Goal: Information Seeking & Learning: Learn about a topic

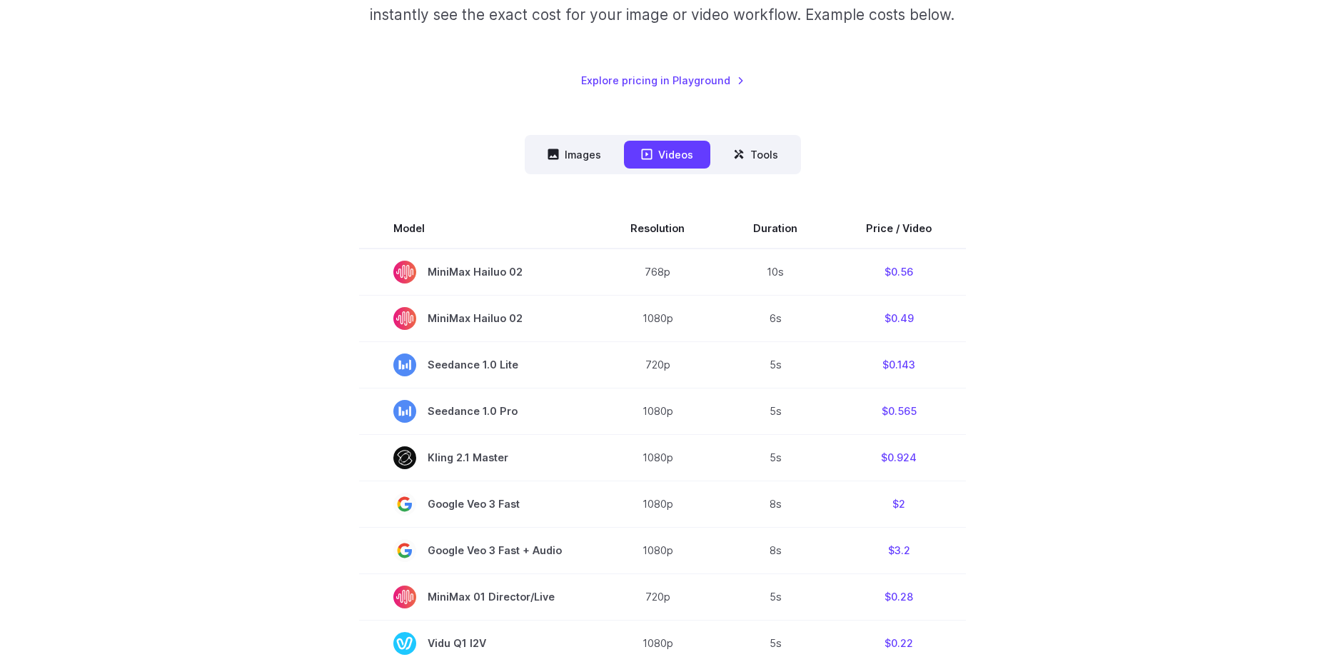
scroll to position [286, 0]
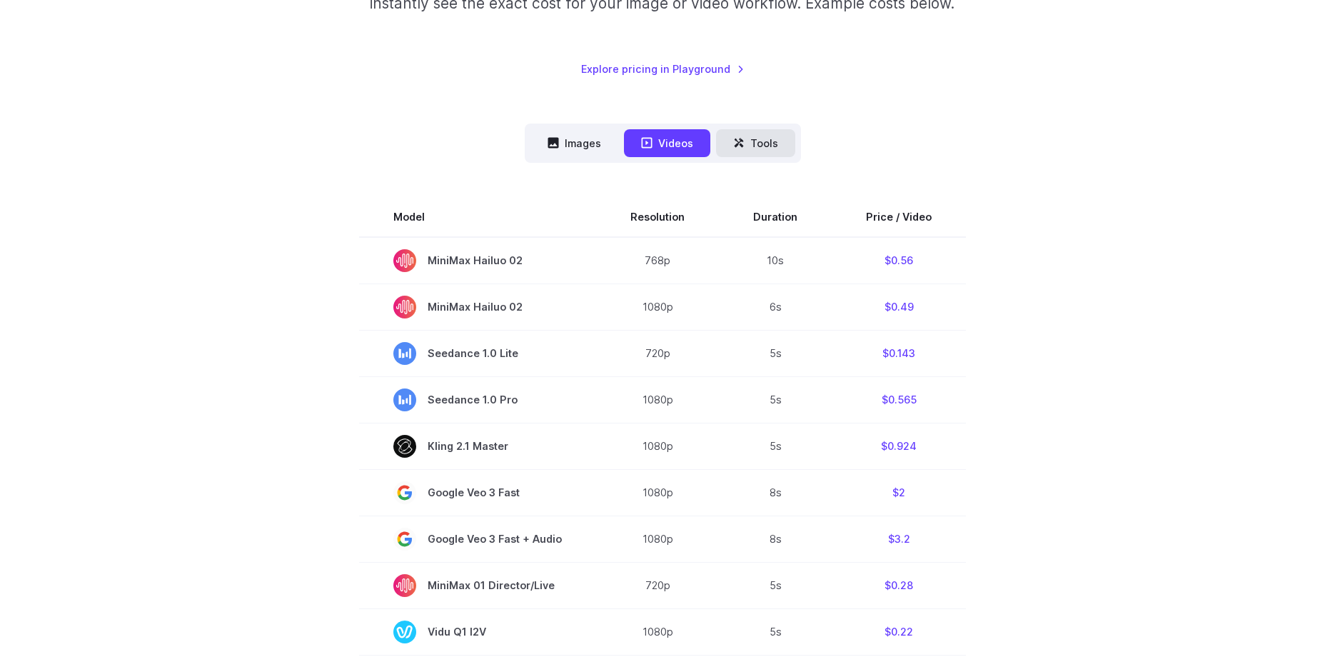
click at [743, 146] on icon at bounding box center [738, 142] width 11 height 11
click at [574, 140] on button "Images" at bounding box center [574, 143] width 88 height 28
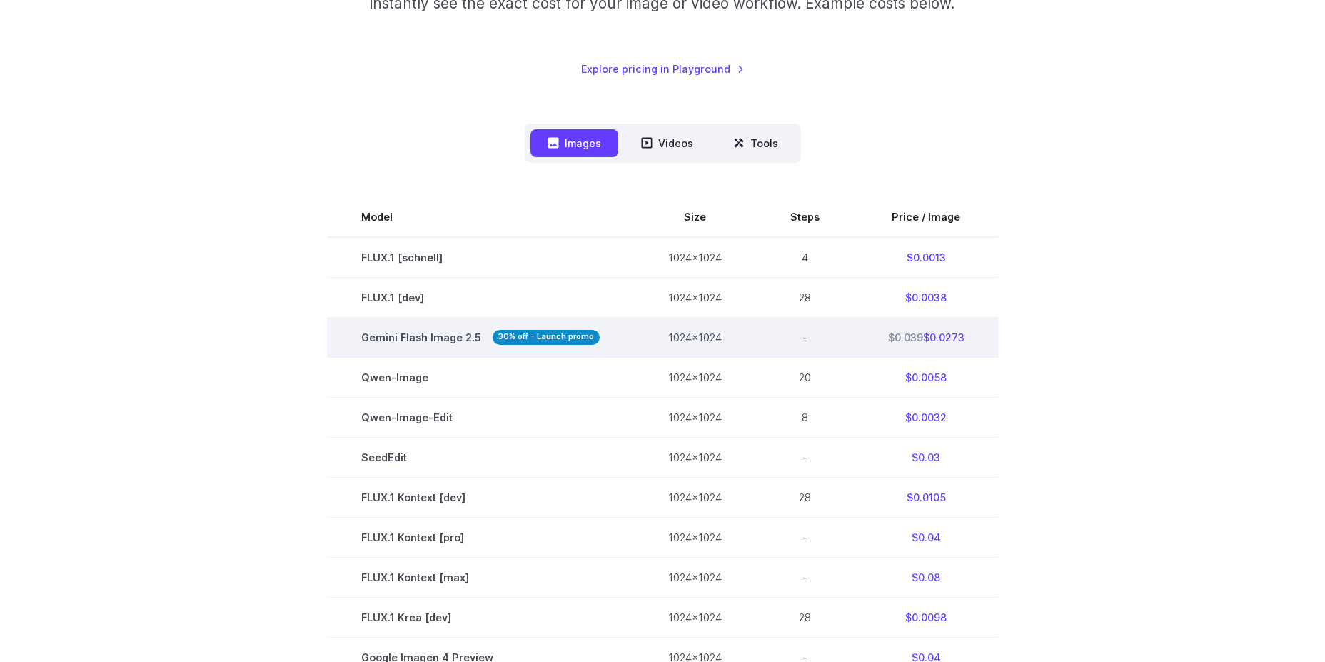
click at [510, 341] on strong "30% off - Launch promo" at bounding box center [546, 337] width 107 height 15
drag, startPoint x: 592, startPoint y: 339, endPoint x: 485, endPoint y: 332, distance: 107.3
click at [485, 332] on span "Gemini Flash Image 2.5 30% off - Launch promo" at bounding box center [480, 337] width 238 height 16
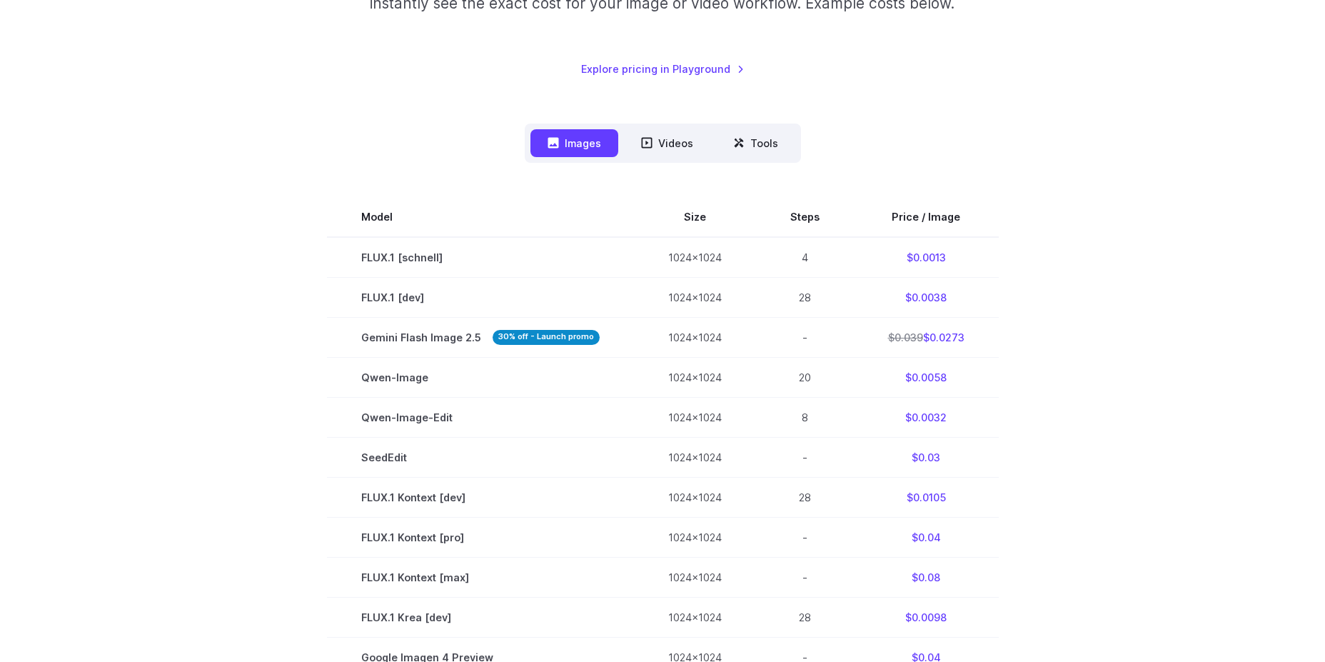
click at [1134, 376] on section "Model Size Steps Price / Image FLUX.1 [schnell] 1024x1024 4 $0.0013 FLUX.1 [dev…" at bounding box center [663, 597] width 994 height 800
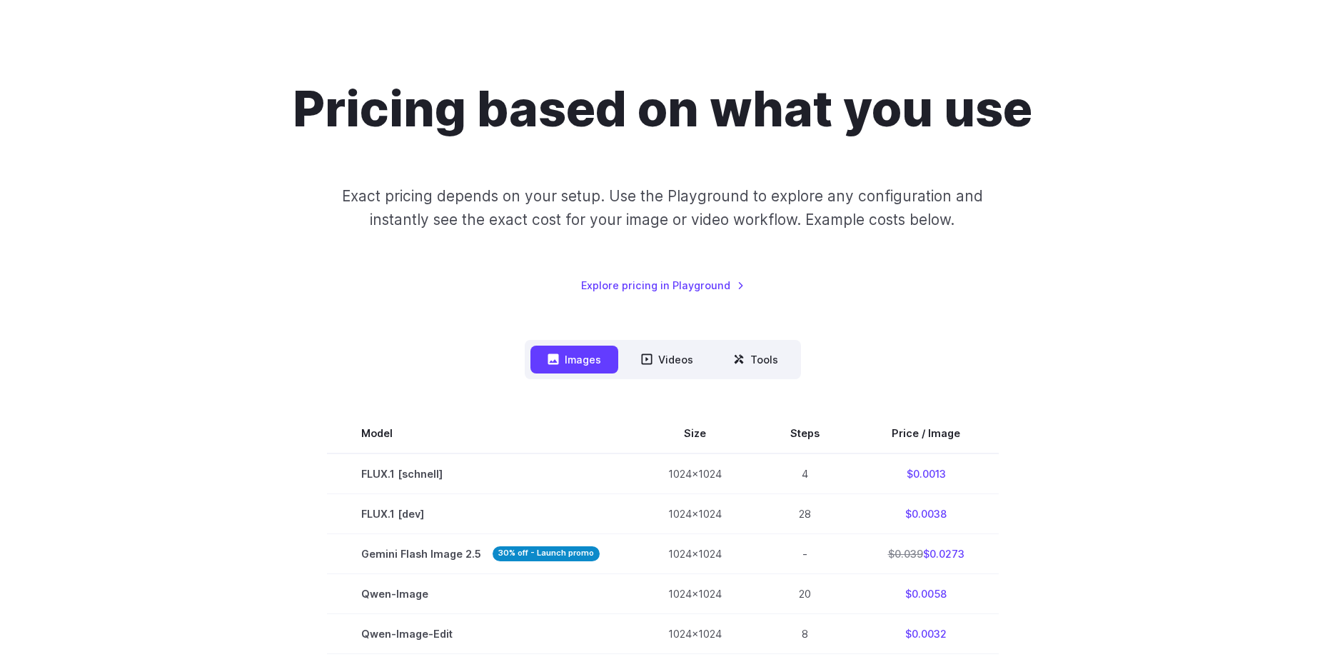
scroll to position [0, 0]
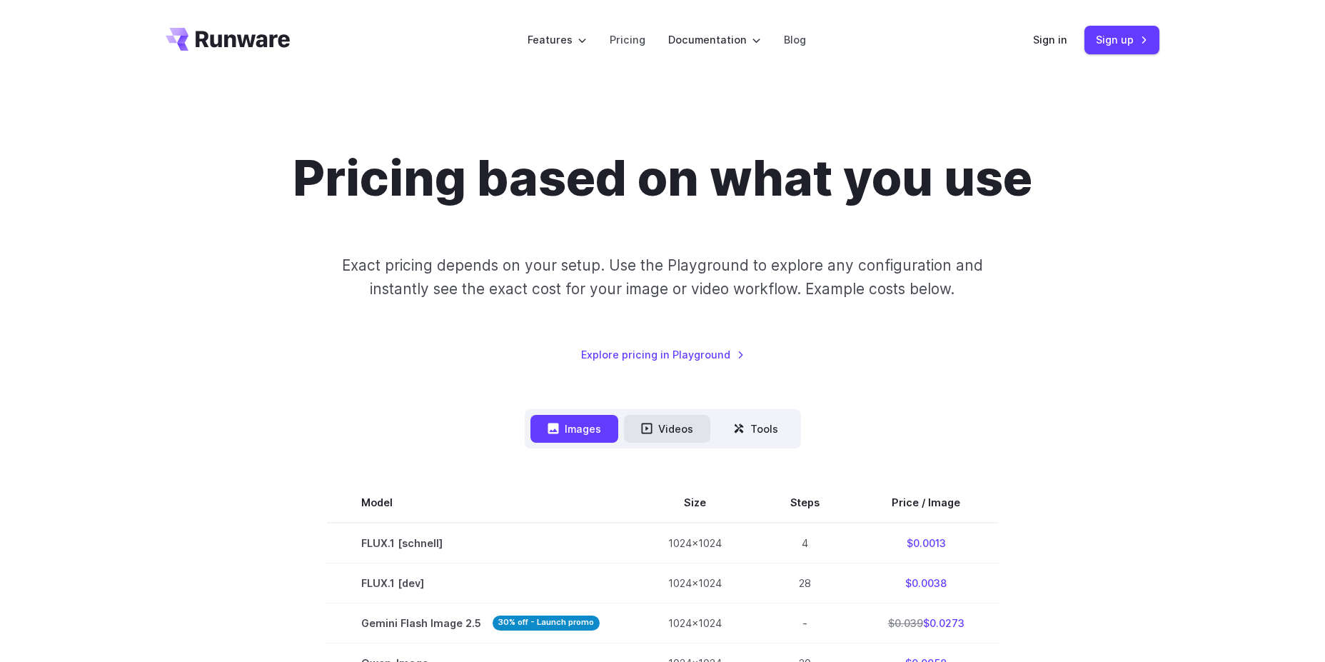
click at [692, 428] on button "Videos" at bounding box center [667, 429] width 86 height 28
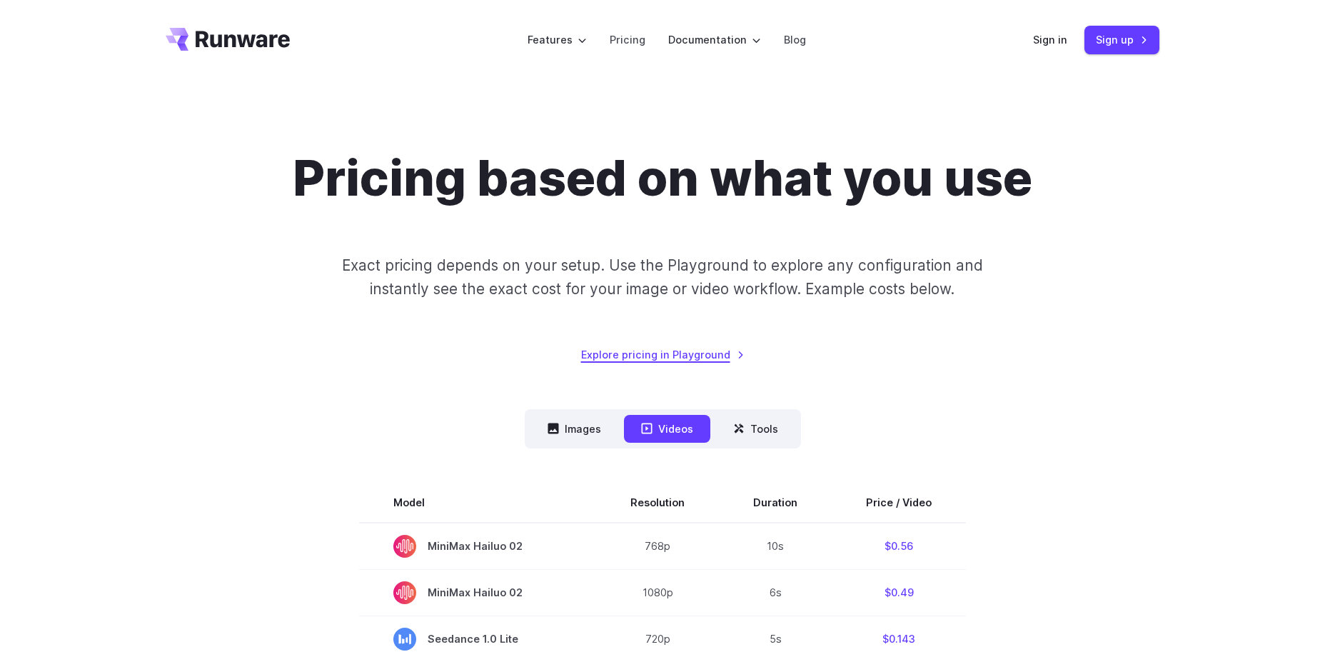
click at [709, 356] on link "Explore pricing in Playground" at bounding box center [662, 354] width 163 height 16
click at [777, 432] on button "Tools" at bounding box center [755, 429] width 79 height 28
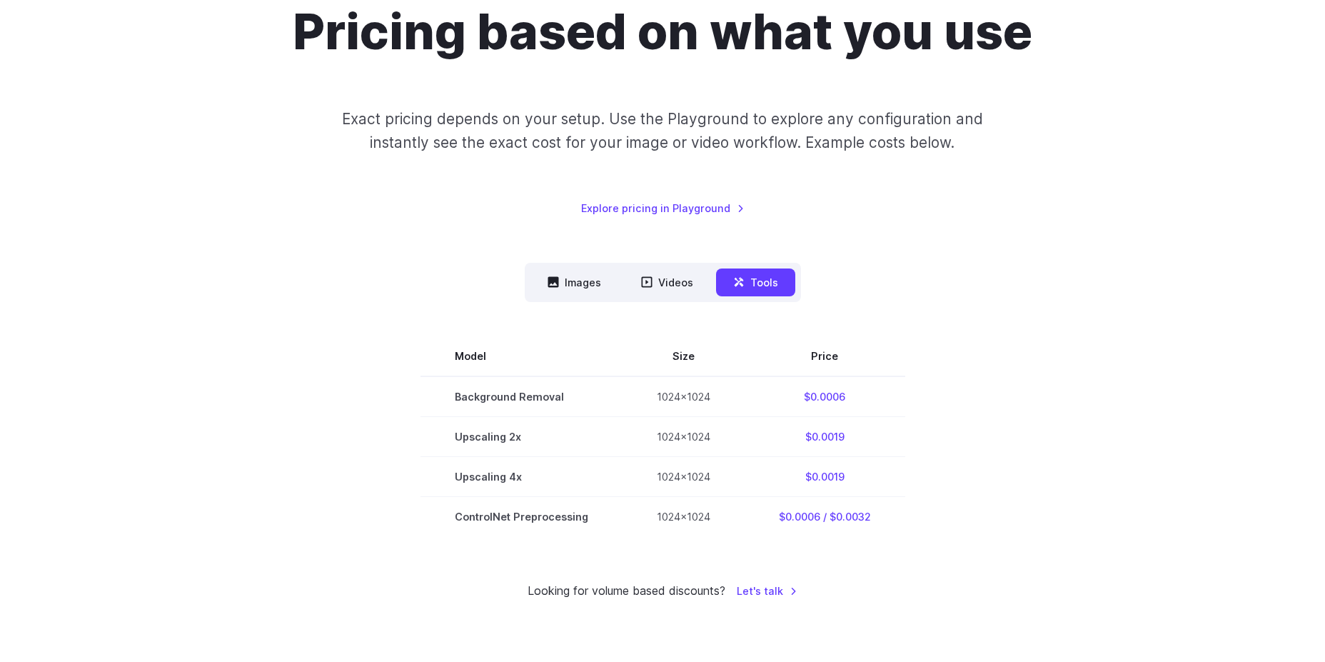
scroll to position [143, 0]
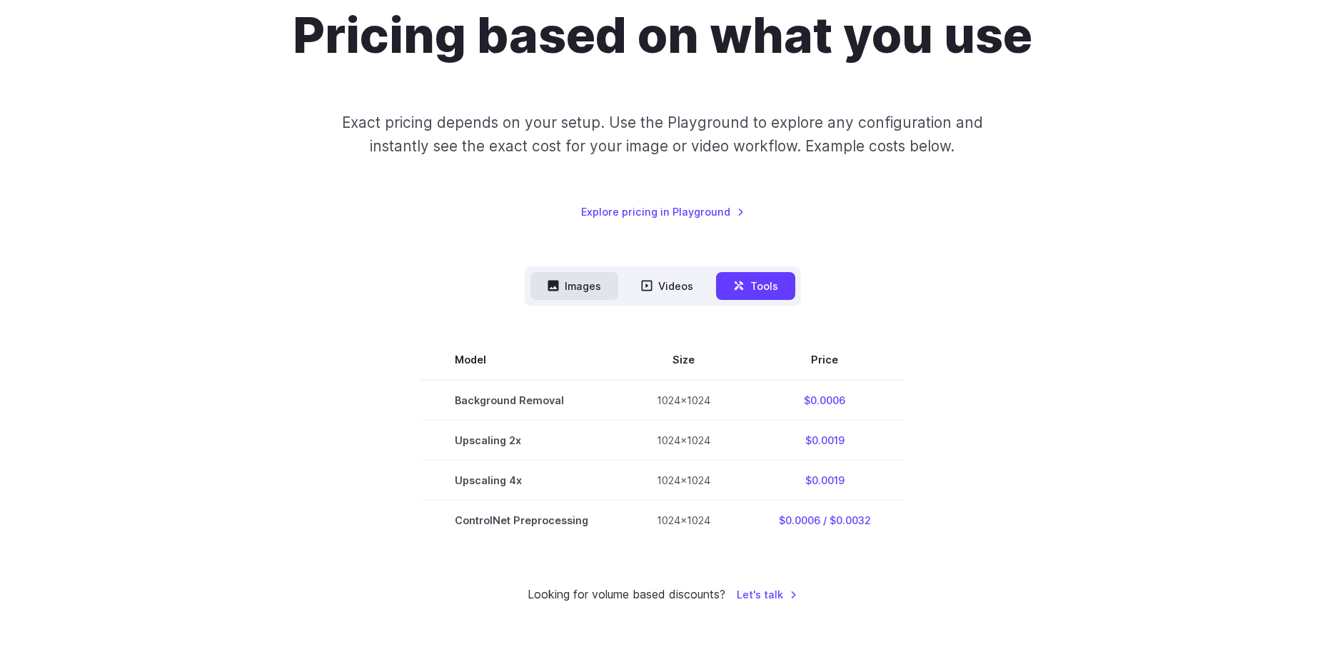
click at [576, 285] on button "Images" at bounding box center [574, 286] width 88 height 28
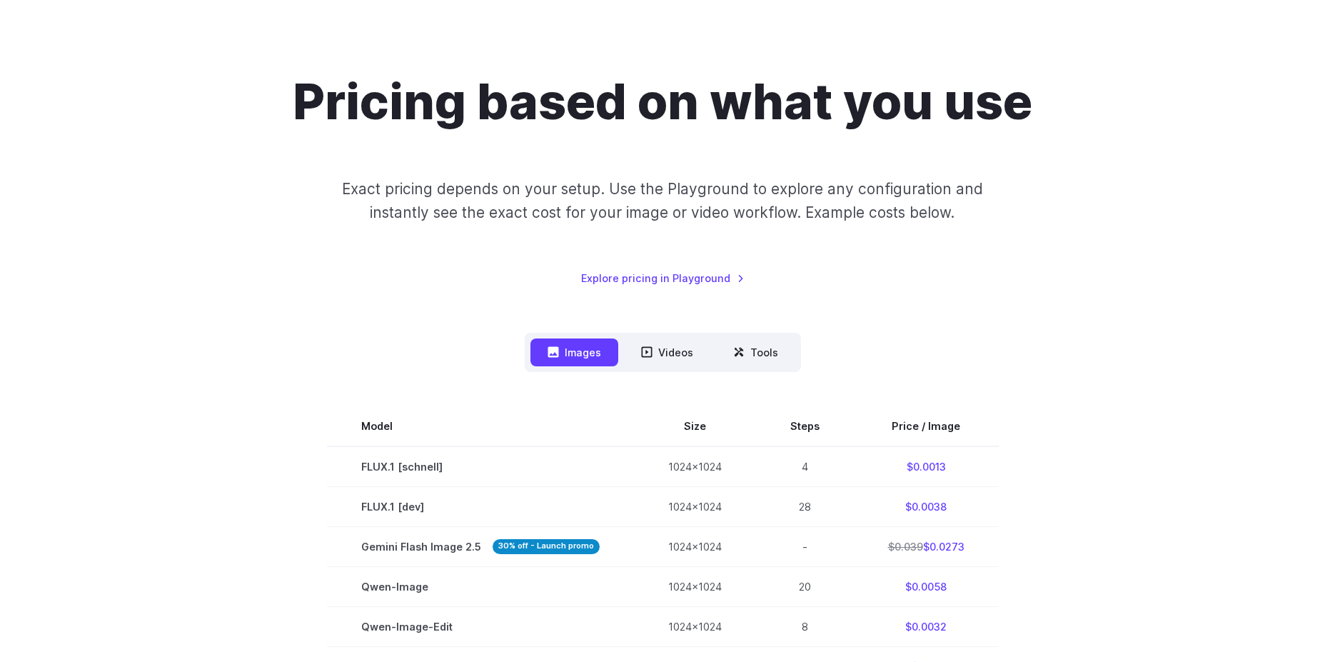
scroll to position [0, 0]
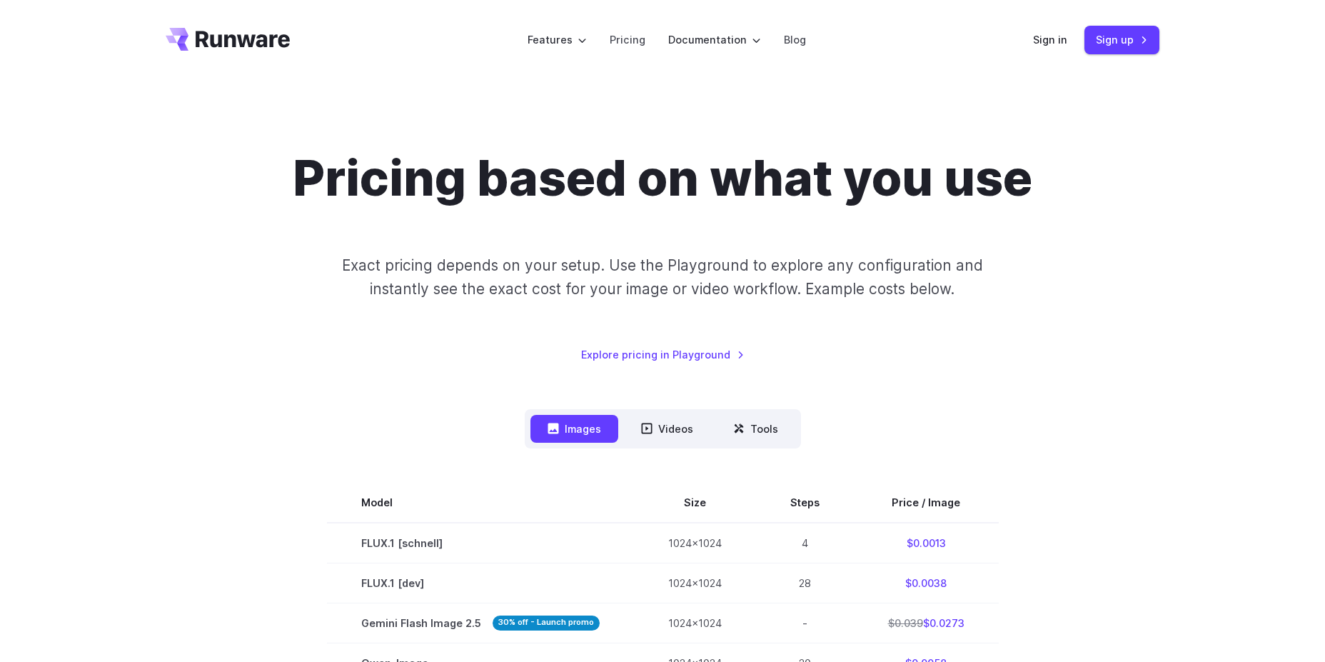
click at [264, 39] on icon "Go to /" at bounding box center [243, 39] width 94 height 16
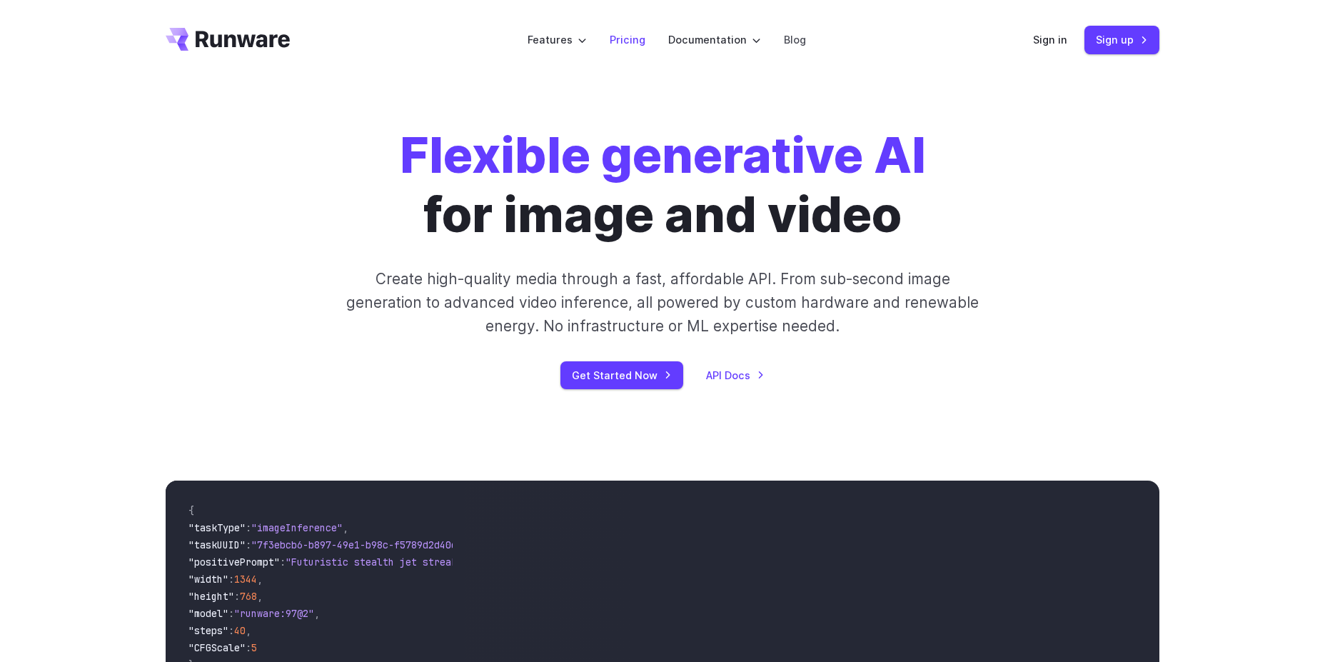
click at [620, 42] on link "Pricing" at bounding box center [628, 39] width 36 height 16
